Goal: Task Accomplishment & Management: Manage account settings

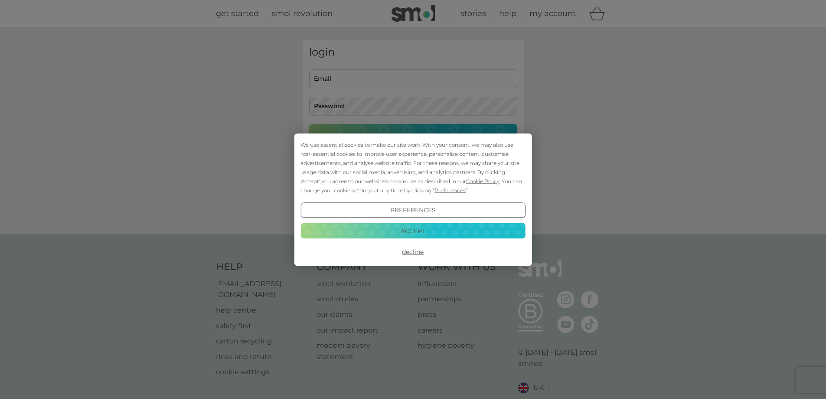
type input "megancor.rvn@gmail.com"
click at [411, 250] on button "Decline" at bounding box center [413, 252] width 225 height 16
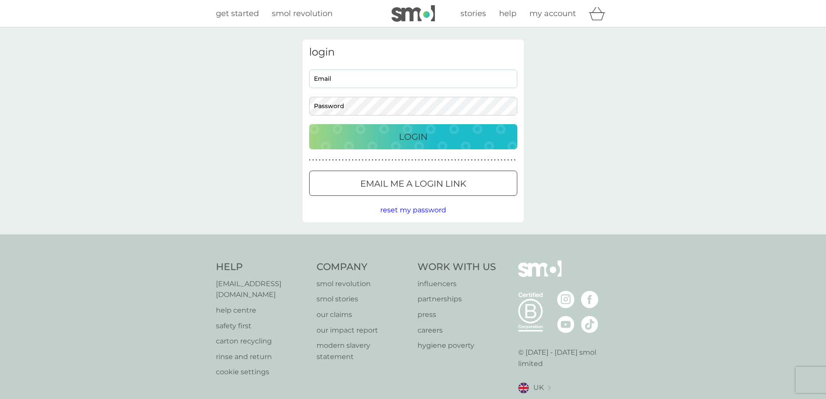
type input "megancor.rvn@gmail.com"
click at [385, 139] on div "Login" at bounding box center [413, 137] width 191 height 14
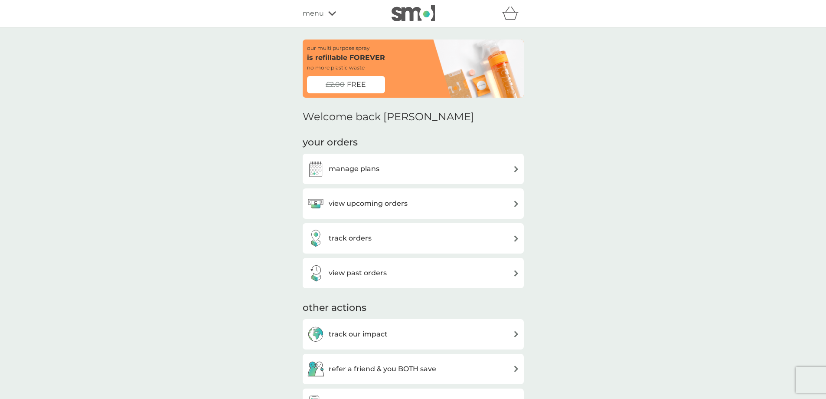
click at [427, 171] on div "manage plans" at bounding box center [413, 168] width 212 height 17
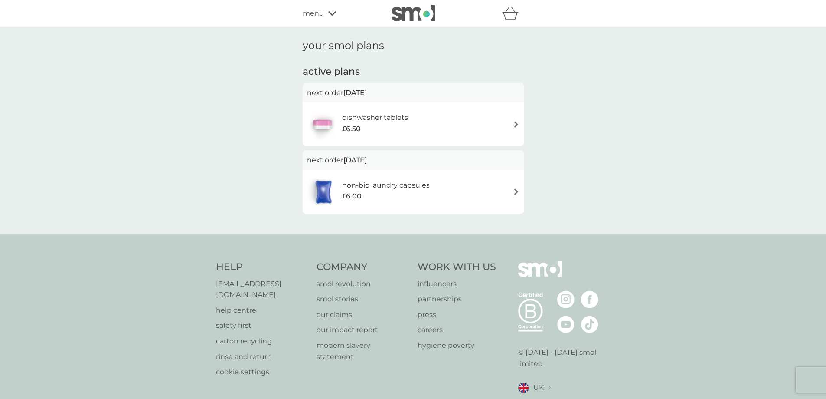
click at [502, 122] on div "dishwasher tablets £6.50" at bounding box center [413, 124] width 212 height 30
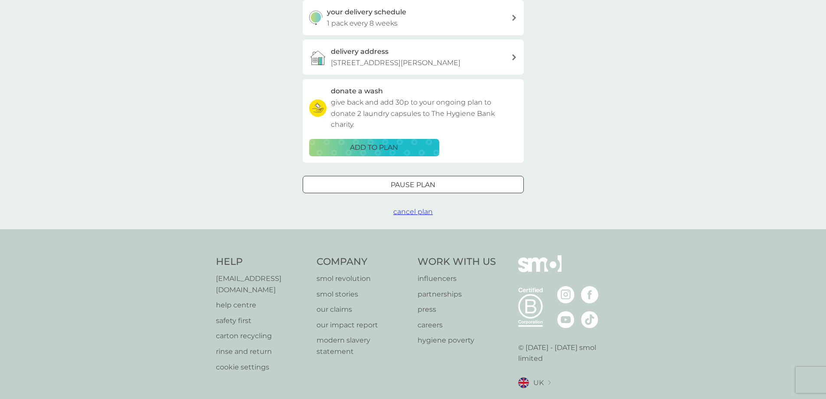
scroll to position [217, 0]
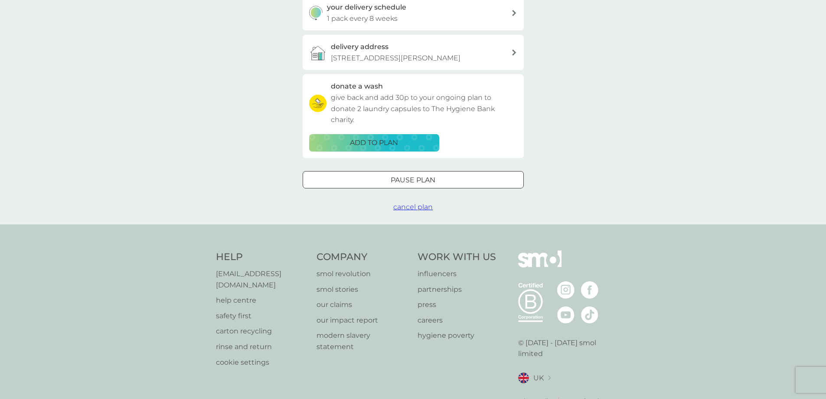
click at [418, 208] on span "cancel plan" at bounding box center [412, 207] width 39 height 8
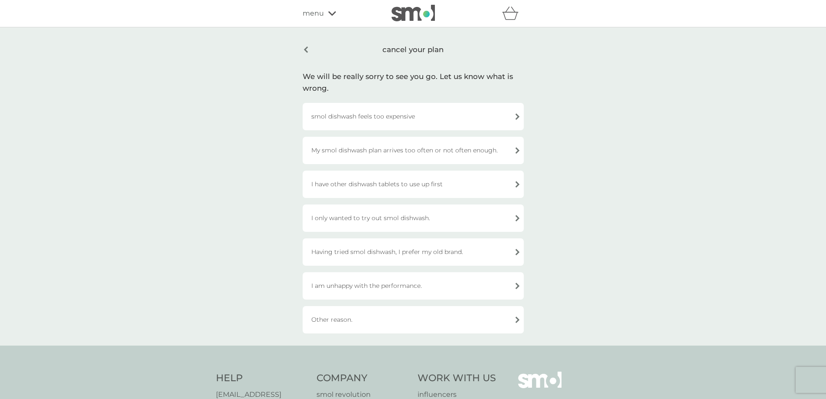
click at [477, 186] on div "I have other dishwash tablets to use up first" at bounding box center [413, 183] width 221 height 27
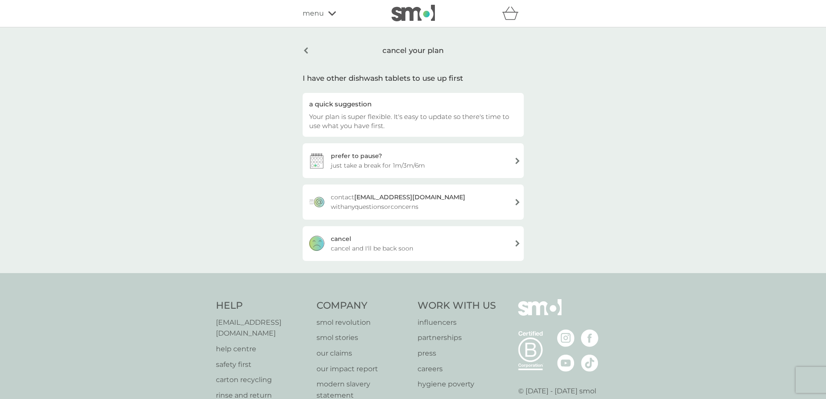
click at [481, 250] on div "[PERSON_NAME] and I'll be back soon" at bounding box center [413, 243] width 221 height 35
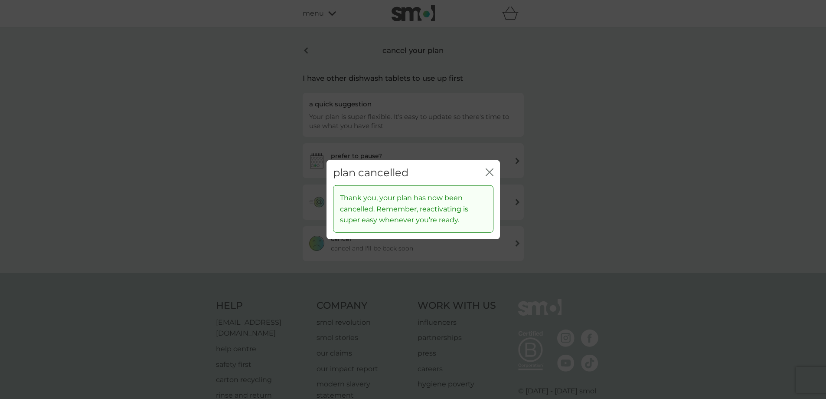
click at [493, 175] on icon "close" at bounding box center [490, 172] width 8 height 8
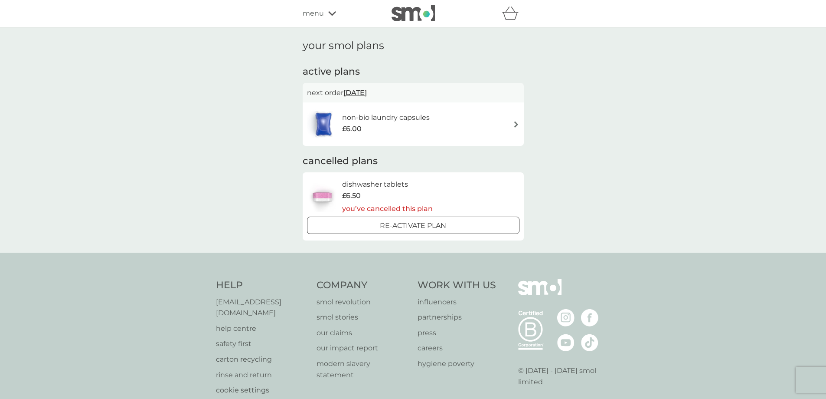
click at [442, 130] on div "non-bio laundry capsules £6.00" at bounding box center [413, 124] width 212 height 30
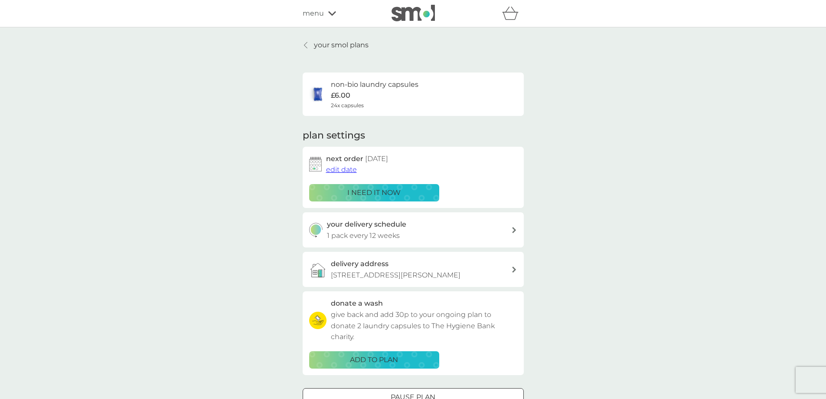
click at [306, 48] on icon at bounding box center [305, 45] width 3 height 7
